Goal: Task Accomplishment & Management: Use online tool/utility

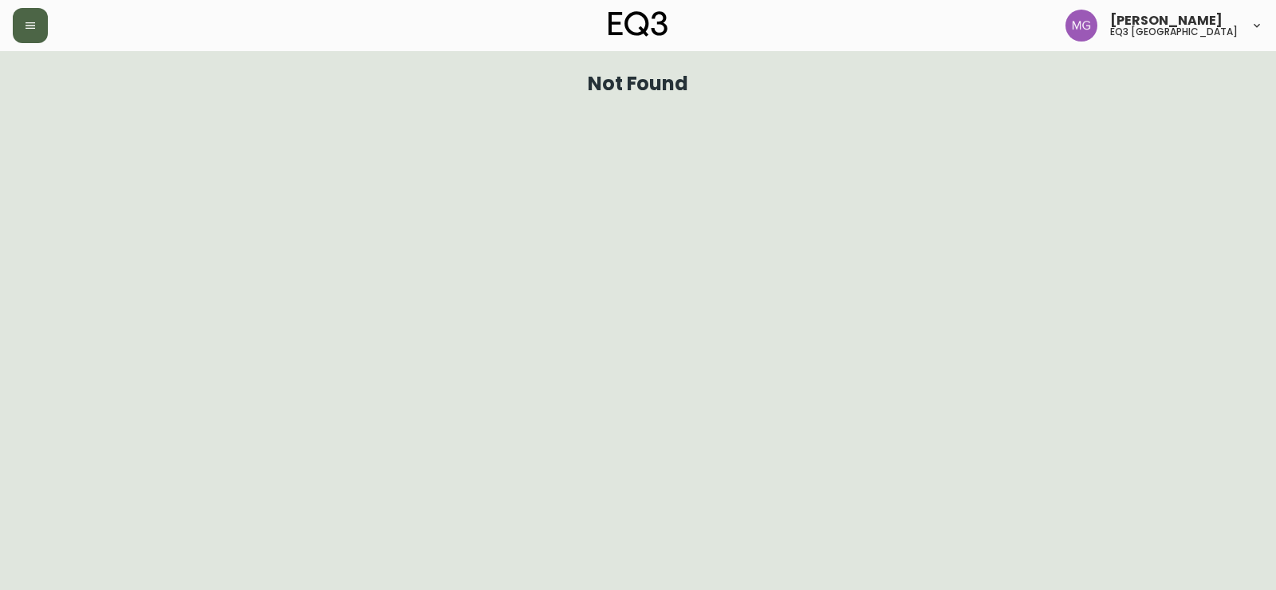
click at [39, 29] on button "button" at bounding box center [30, 25] width 35 height 35
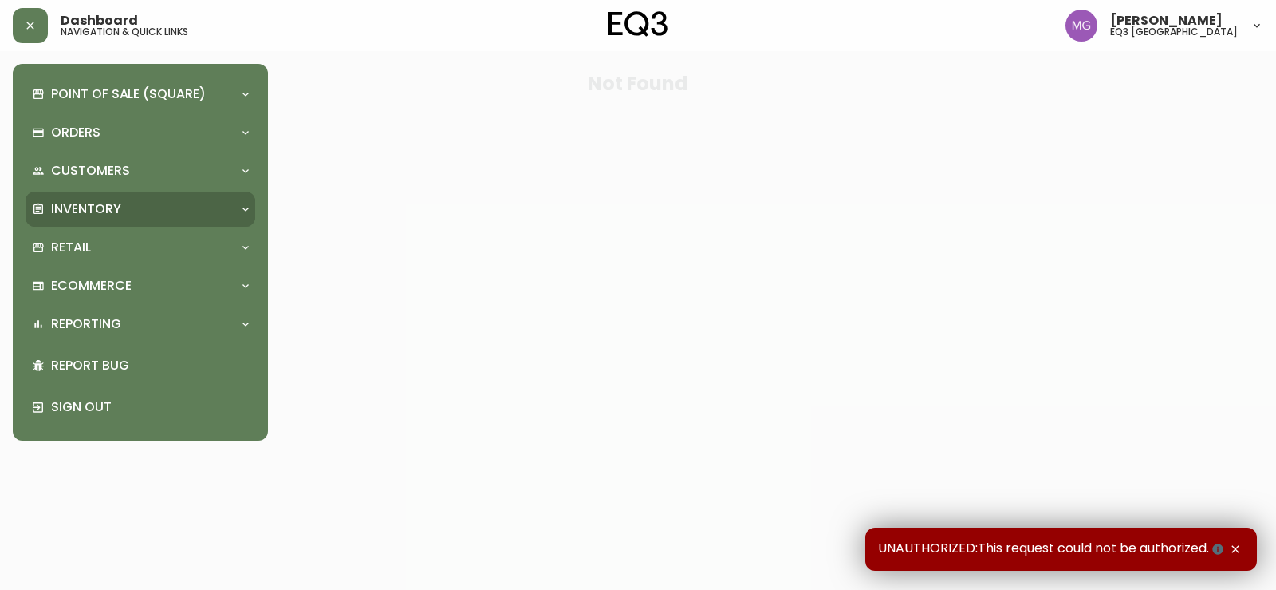
click at [73, 211] on p "Inventory" at bounding box center [86, 209] width 70 height 18
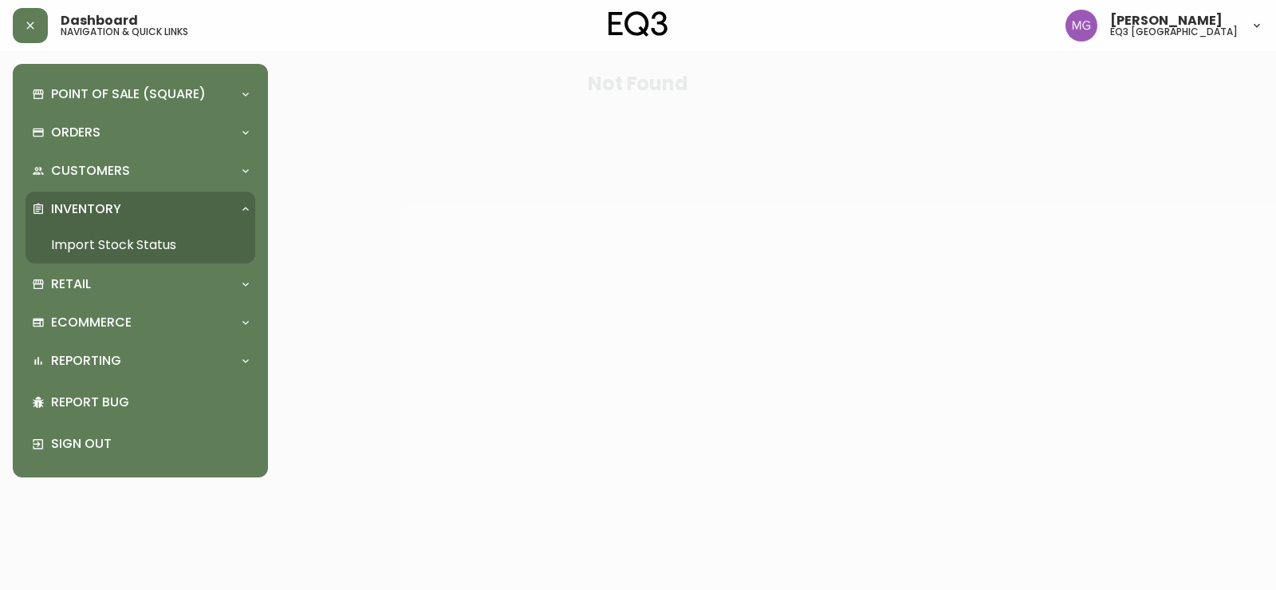
click at [120, 246] on link "Import Stock Status" at bounding box center [141, 245] width 230 height 37
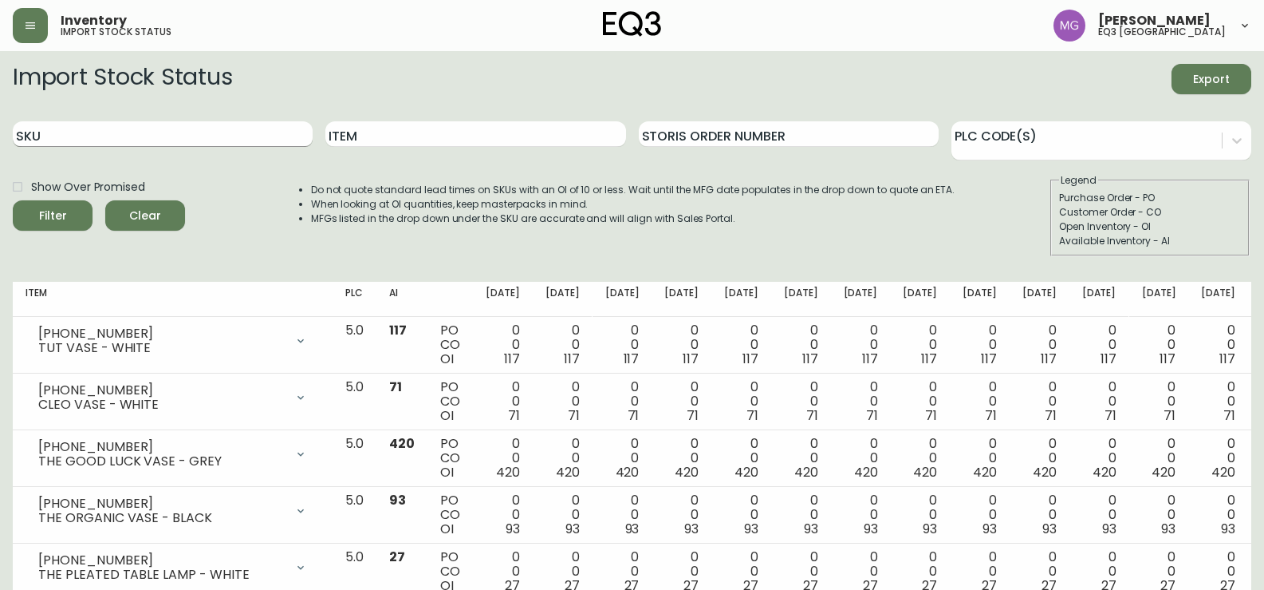
click at [195, 132] on input "SKU" at bounding box center [163, 134] width 300 height 26
paste input "[PHONE_NUMBER]"
type input "[PHONE_NUMBER]"
click at [13, 200] on button "Filter" at bounding box center [53, 215] width 80 height 30
